Goal: Task Accomplishment & Management: Complete application form

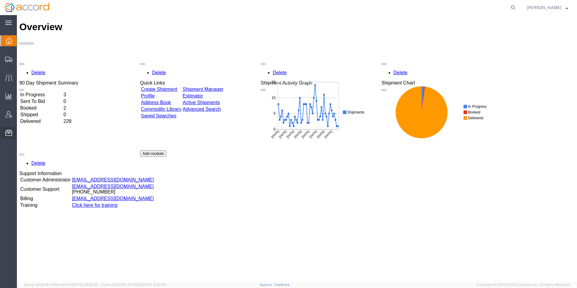
click at [0, 0] on span "Address Book" at bounding box center [0, 0] width 0 height 0
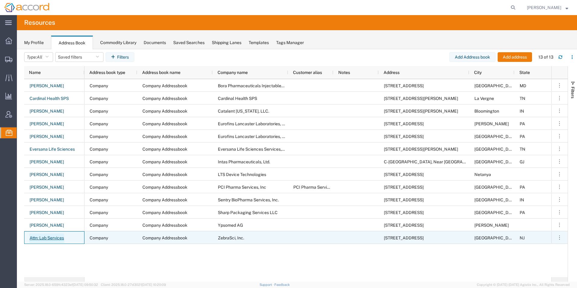
click at [45, 237] on link "Attn: Lab Services" at bounding box center [46, 238] width 35 height 10
select select "COMPANY"
select select "NJ"
select select "US"
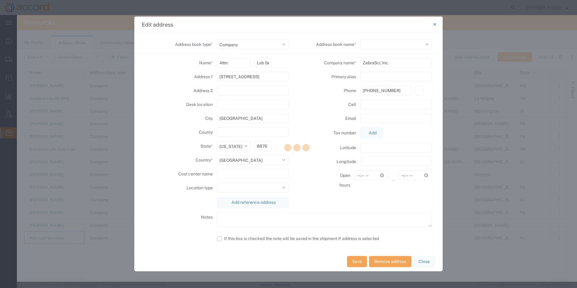
select select "127034"
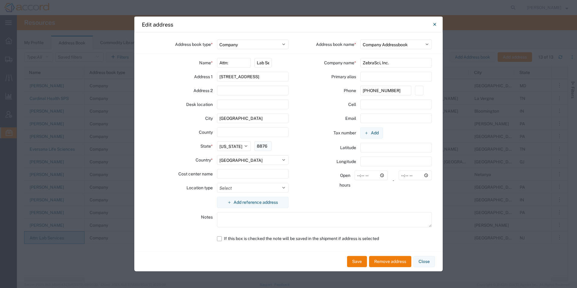
click at [268, 149] on input "8876" at bounding box center [263, 146] width 17 height 10
click at [426, 259] on button "Close" at bounding box center [424, 261] width 21 height 11
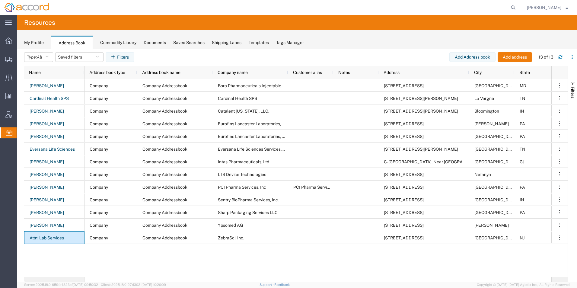
drag, startPoint x: 369, startPoint y: 277, endPoint x: 444, endPoint y: 280, distance: 75.5
click at [448, 279] on div "Name Address book name Company name Customer alias Notes Address City State Cou…" at bounding box center [296, 174] width 544 height 216
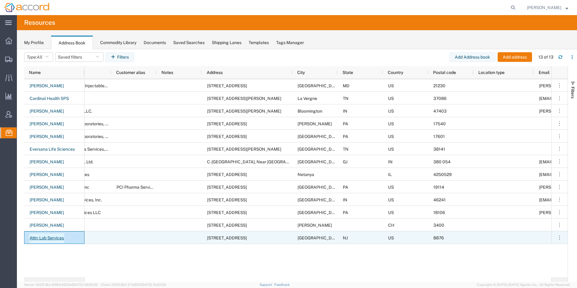
click at [53, 239] on link "Attn: Lab Services" at bounding box center [46, 238] width 35 height 10
select select "US"
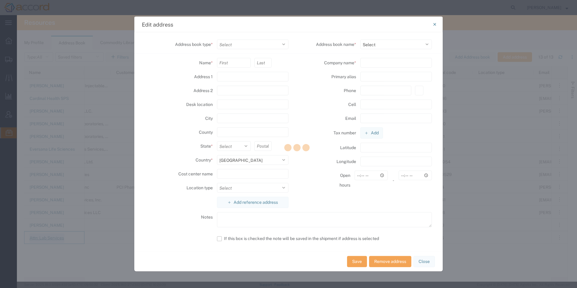
select select "COMPANY"
type input "Attn:"
type input "Lab Services"
type input "[STREET_ADDRESS]"
type input "[GEOGRAPHIC_DATA]"
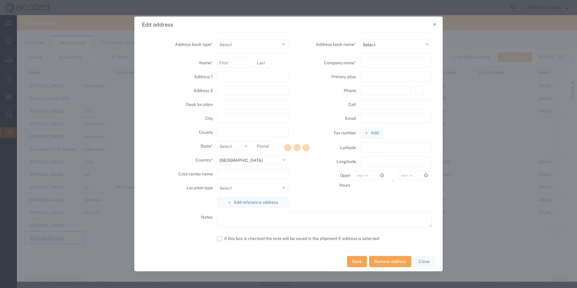
type input "8876"
select select
type input "ZebraSci, Inc."
type input "[PHONE_NUMBER]"
select select "127034"
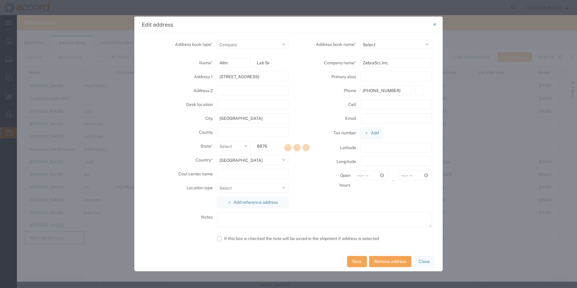
select select "NJ"
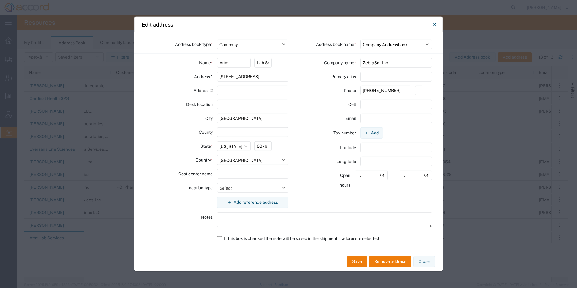
click at [254, 146] on div "State * Select [US_STATE] [US_STATE] [US_STATE] [US_STATE] Armed Forces America…" at bounding box center [216, 148] width 143 height 14
click at [256, 146] on input "8876" at bounding box center [263, 146] width 17 height 10
type input "08876"
click at [363, 264] on button "Save" at bounding box center [357, 261] width 20 height 11
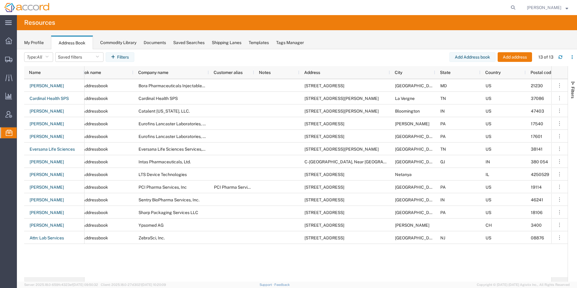
drag, startPoint x: 315, startPoint y: 277, endPoint x: 303, endPoint y: 273, distance: 12.2
click at [314, 277] on div "Company Company Addressbook Bora Pharmaceuticals Injectables Inc. [STREET_ADDRE…" at bounding box center [318, 178] width 467 height 198
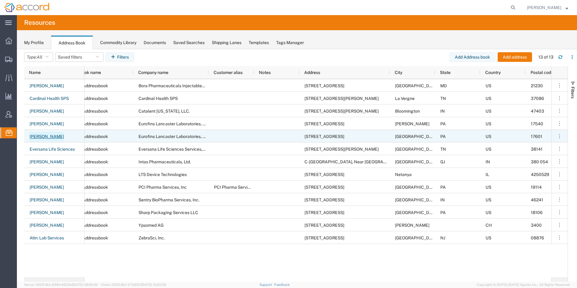
click at [55, 135] on link "[PERSON_NAME]" at bounding box center [46, 137] width 35 height 10
select select "US"
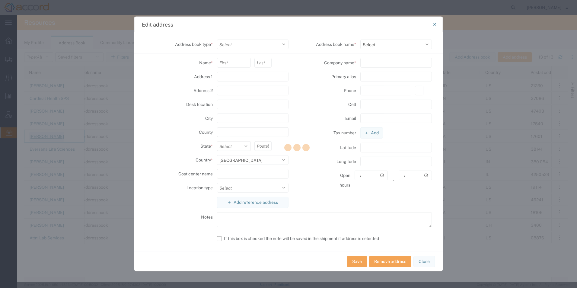
select select "COMPANY"
type input "[PERSON_NAME]"
type input "[STREET_ADDRESS]"
type input "Suite C100"
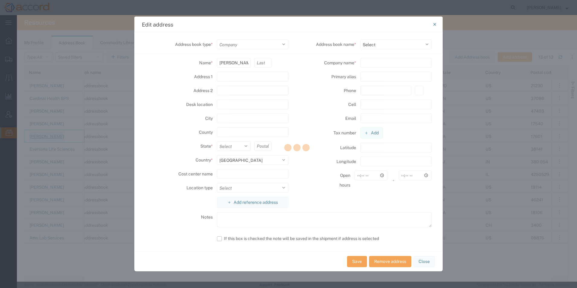
type input "[GEOGRAPHIC_DATA]"
type input "17601"
select select
type input "Eurofins Lancaster Laboratories, Inc."
type input "[PHONE_NUMBER]"
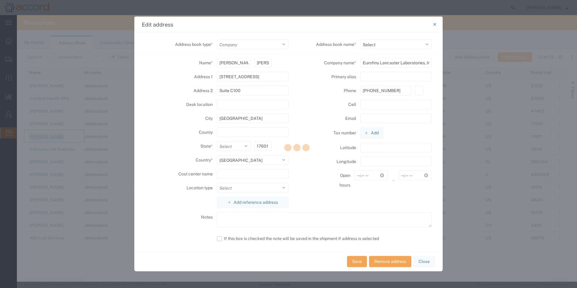
select select "127034"
select select "PA"
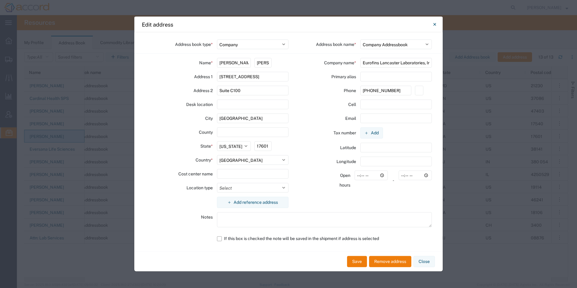
drag, startPoint x: 418, startPoint y: 261, endPoint x: 357, endPoint y: 272, distance: 62.0
click at [418, 261] on button "Close" at bounding box center [424, 261] width 21 height 11
